Goal: Information Seeking & Learning: Learn about a topic

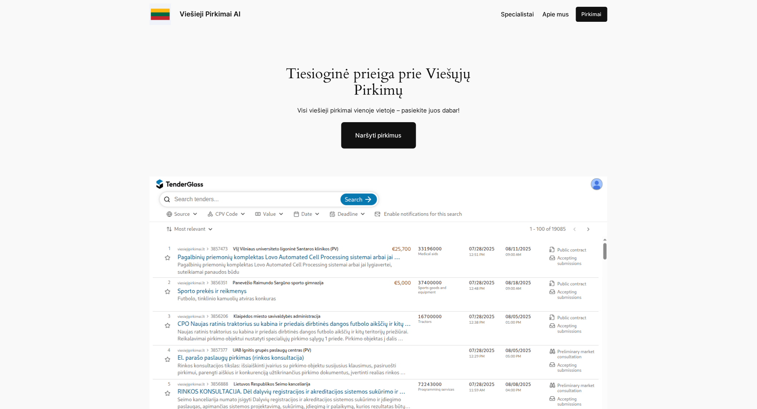
click at [431, 111] on p "Visi viešieji pirkimai vienoje vietoje – pasiekite juos dabar!" at bounding box center [378, 110] width 202 height 9
click at [498, 102] on div "Tiesioginė prieiga prie Viešųjų Pirkimų Visi viešieji pirkimai vienoje vietoje …" at bounding box center [378, 256] width 757 height 454
click at [394, 105] on div at bounding box center [378, 102] width 202 height 7
click at [463, 113] on p "Visi viešieji pirkimai vienoje vietoje – pasiekite juos dabar!" at bounding box center [378, 110] width 202 height 9
drag, startPoint x: 463, startPoint y: 112, endPoint x: 267, endPoint y: 96, distance: 197.3
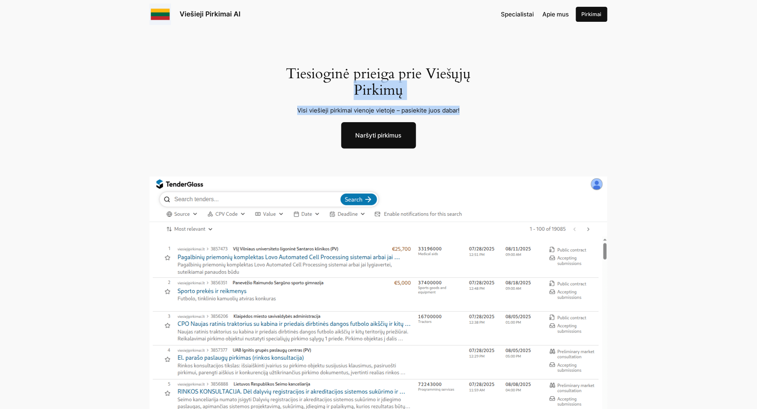
click at [230, 97] on div "Tiesioginė prieiga prie Viešųjų Pirkimų Visi viešieji pirkimai vienoje vietoje …" at bounding box center [378, 256] width 757 height 454
click at [491, 108] on div "Tiesioginė prieiga prie Viešųjų Pirkimų Visi viešieji pirkimai vienoje vietoje …" at bounding box center [378, 256] width 757 height 454
click at [490, 105] on div "Tiesioginė prieiga prie Viešųjų Pirkimų Visi viešieji pirkimai vienoje vietoje …" at bounding box center [378, 256] width 757 height 454
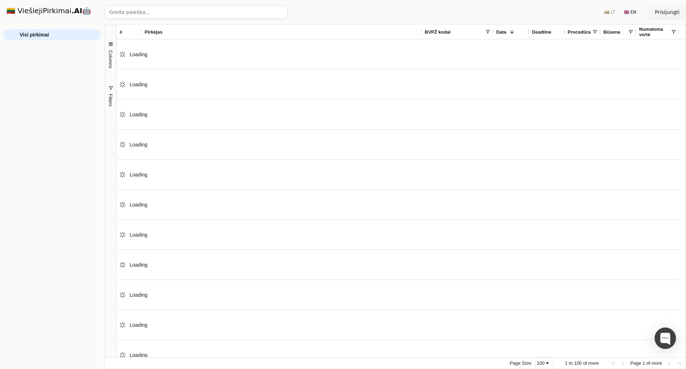
click at [110, 97] on span "Filters" at bounding box center [110, 100] width 5 height 13
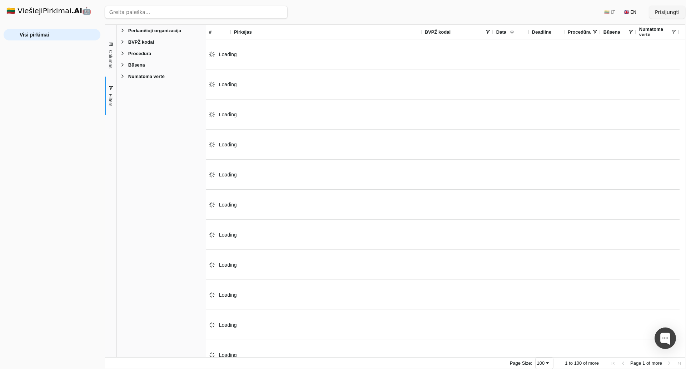
click at [126, 43] on div "BVPŽ kodai" at bounding box center [161, 41] width 89 height 11
click at [124, 42] on span "Filter List 5 Filters" at bounding box center [123, 42] width 6 height 6
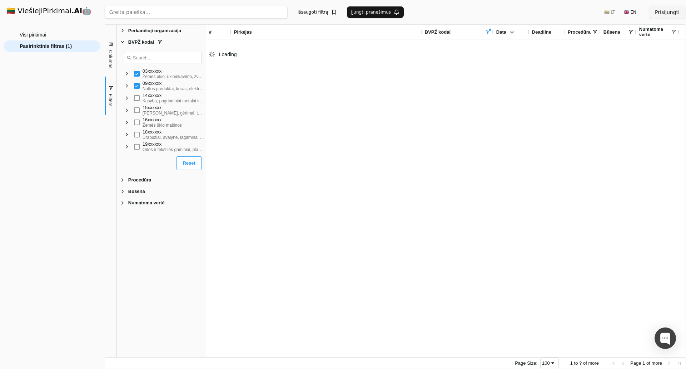
click at [187, 163] on button "Reset" at bounding box center [189, 163] width 25 height 14
click at [138, 83] on div "09xxxxxx Naftos produktai, kuras, elektra ir kiti energijos šaltiniai" at bounding box center [175, 86] width 82 height 12
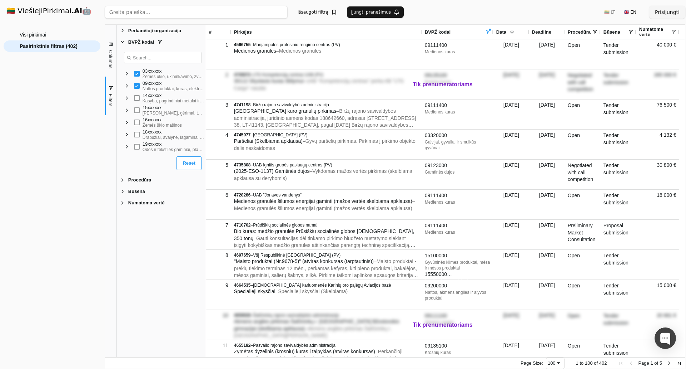
click at [121, 43] on span "Filter List 5 Filters" at bounding box center [123, 42] width 6 height 6
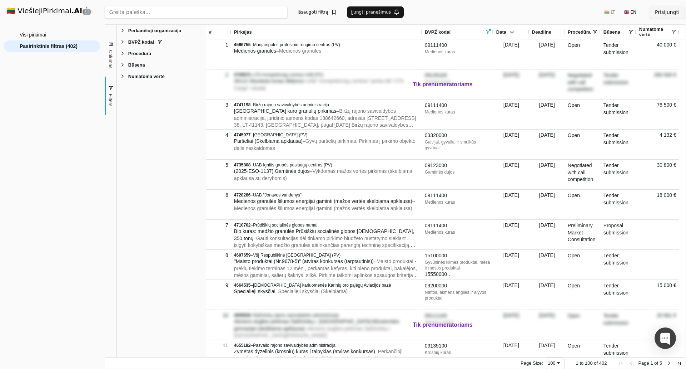
click at [124, 43] on span "Filter List 5 Filters" at bounding box center [123, 42] width 6 height 6
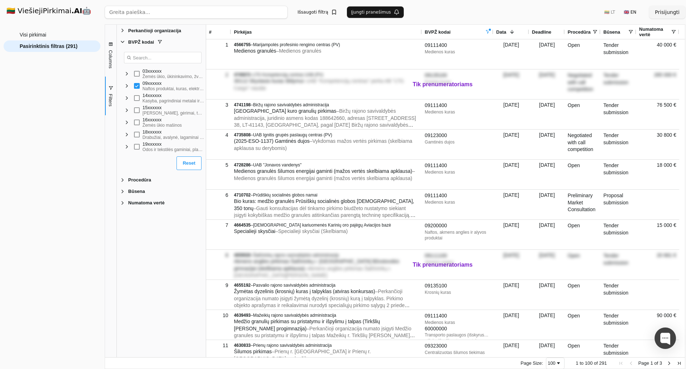
drag, startPoint x: 63, startPoint y: 48, endPoint x: 77, endPoint y: 101, distance: 54.5
click at [77, 101] on div "Visi pirkimai Pasirinktinis filtras (291)" at bounding box center [52, 196] width 97 height 334
